Goal: Task Accomplishment & Management: Use online tool/utility

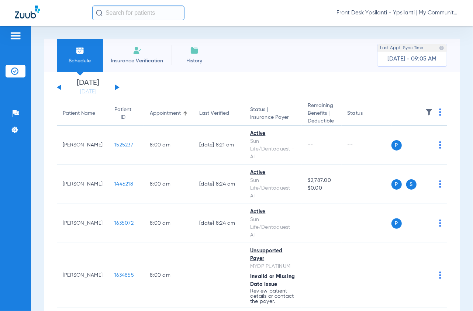
click at [115, 86] on button at bounding box center [117, 88] width 4 height 6
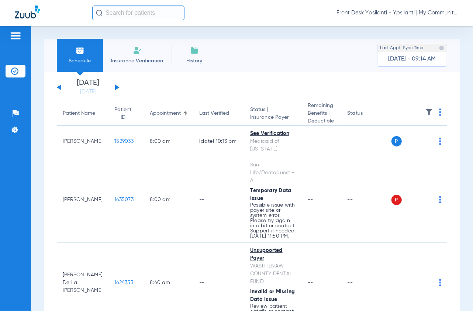
drag, startPoint x: 432, startPoint y: 29, endPoint x: 427, endPoint y: 31, distance: 5.8
click at [432, 29] on div "Schedule Insurance Verification History Last Appt. Sync Time: [DATE] - 09:14 AM…" at bounding box center [252, 168] width 442 height 285
click at [60, 88] on button at bounding box center [59, 88] width 4 height 6
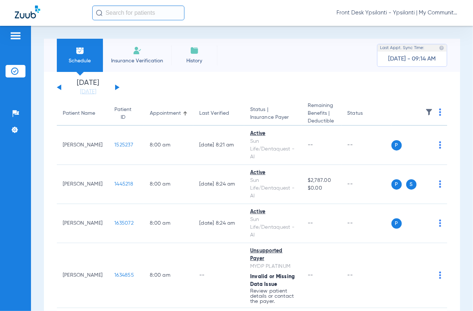
click at [427, 33] on div "Schedule Insurance Verification History Last Appt. Sync Time: [DATE] - 09:14 AM…" at bounding box center [252, 168] width 442 height 285
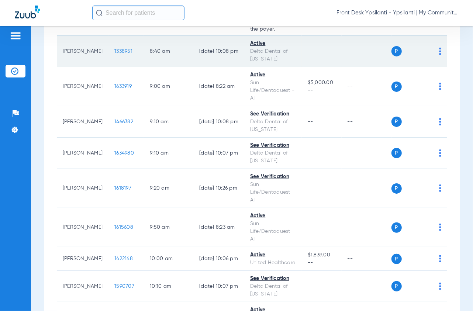
scroll to position [287, 0]
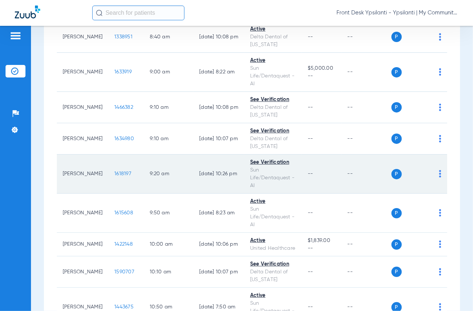
click at [114, 177] on span "1618197" at bounding box center [122, 173] width 17 height 5
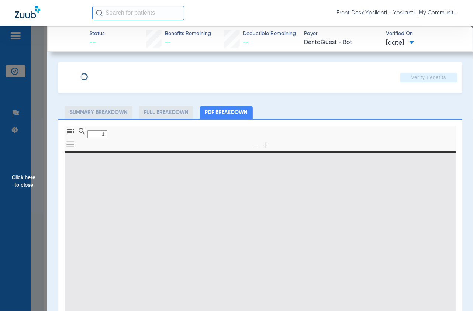
type input "0"
select select "page-width"
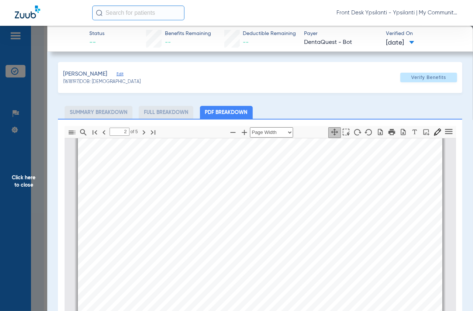
scroll to position [249, 0]
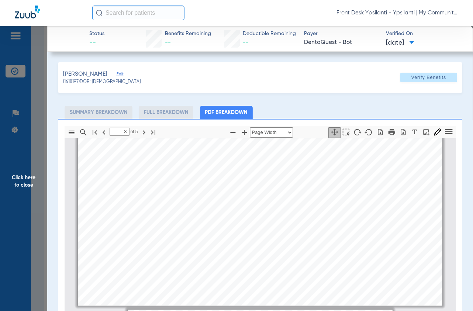
type input "4"
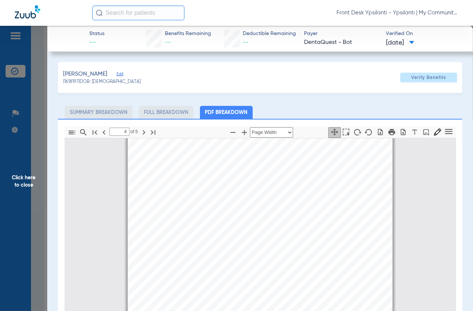
scroll to position [906, 0]
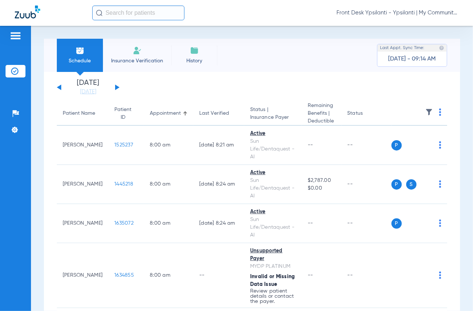
click at [117, 83] on div "Tuesday 06-10-2025 Wednesday 06-11-2025 Thursday 06-12-2025 Friday 06-13-2025 S…" at bounding box center [88, 87] width 63 height 16
click at [117, 85] on div "Tuesday 06-10-2025 Wednesday 06-11-2025 Thursday 06-12-2025 Friday 06-13-2025 S…" at bounding box center [88, 87] width 63 height 16
click at [117, 87] on button at bounding box center [117, 88] width 4 height 6
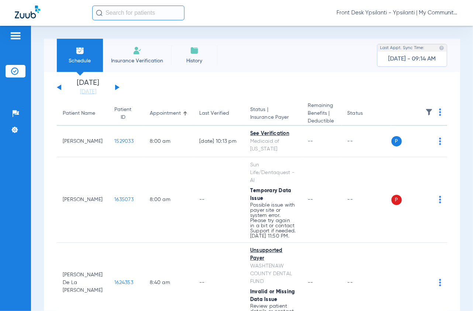
click at [439, 114] on img at bounding box center [440, 112] width 2 height 7
click at [390, 143] on span "Verify All" at bounding box center [407, 141] width 44 height 5
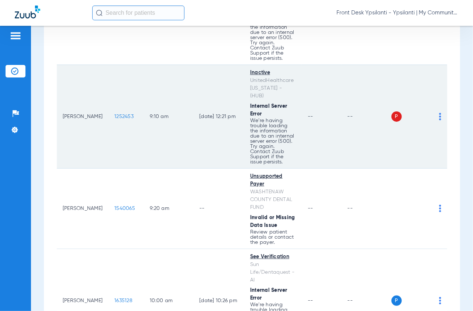
scroll to position [615, 0]
